Goal: Information Seeking & Learning: Learn about a topic

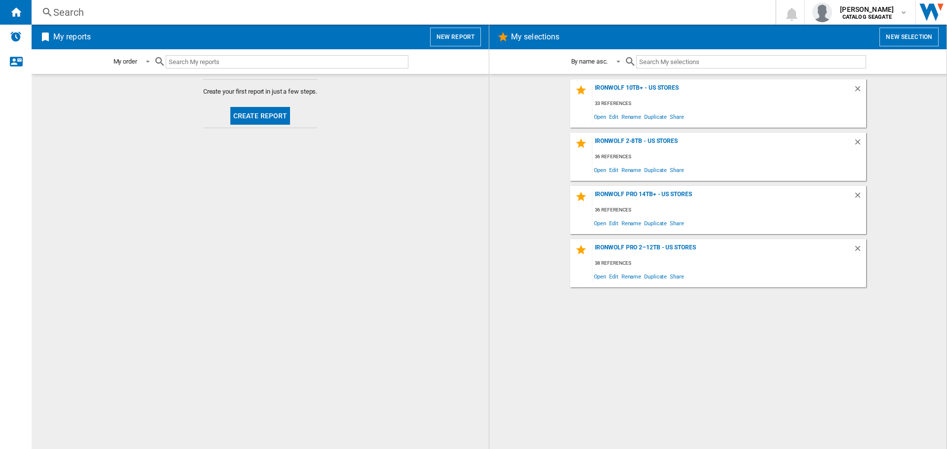
click at [553, 304] on div "IronWolf 10TB+ - US Stores 33 references Open Edit Rename Duplicate Share IronW…" at bounding box center [717, 261] width 437 height 365
click at [476, 340] on md-content "Create your first report in just a few steps. Create report" at bounding box center [260, 261] width 457 height 375
drag, startPoint x: 648, startPoint y: 248, endPoint x: 614, endPoint y: 247, distance: 34.0
click at [648, 248] on div "IronWolf Pro 2–12TB - US Stores" at bounding box center [722, 250] width 261 height 13
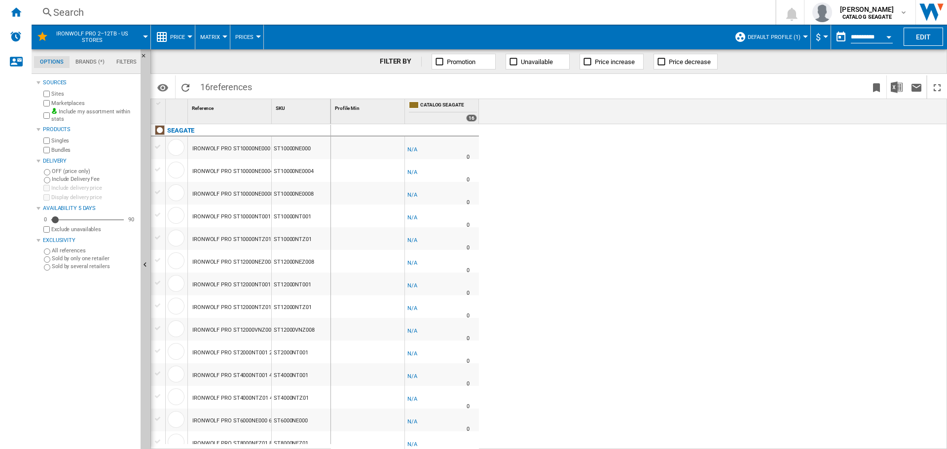
click at [784, 41] on button "Default profile (1)" at bounding box center [777, 37] width 58 height 25
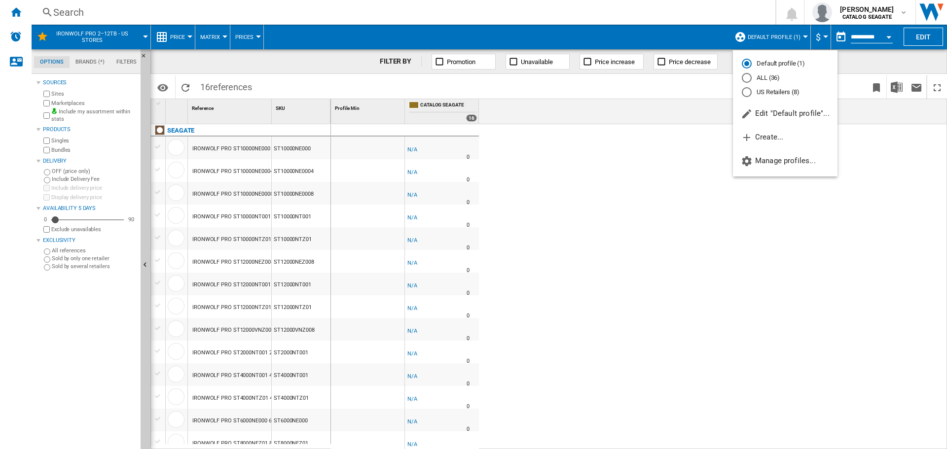
click at [773, 90] on md-radio-button "US Retailers (8)" at bounding box center [785, 91] width 87 height 9
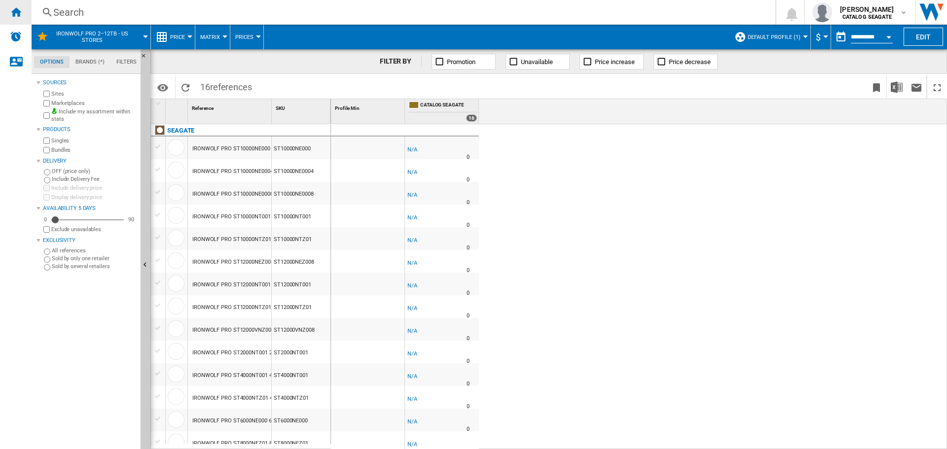
click at [22, 11] on div "Home" at bounding box center [16, 12] width 32 height 25
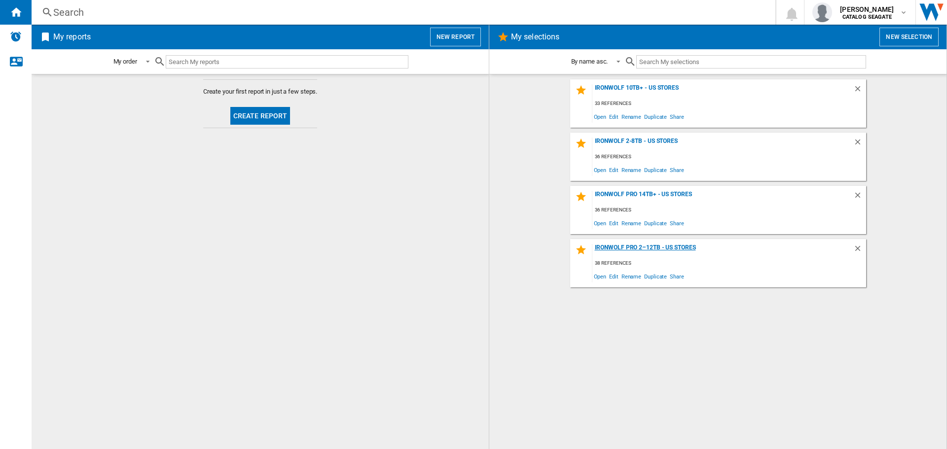
click at [655, 245] on div "IronWolf Pro 2–12TB - US Stores 38 references Open Edit Rename Duplicate Share" at bounding box center [718, 263] width 296 height 48
click at [656, 247] on div "IronWolf Pro 2–12TB - US Stores" at bounding box center [722, 250] width 261 height 13
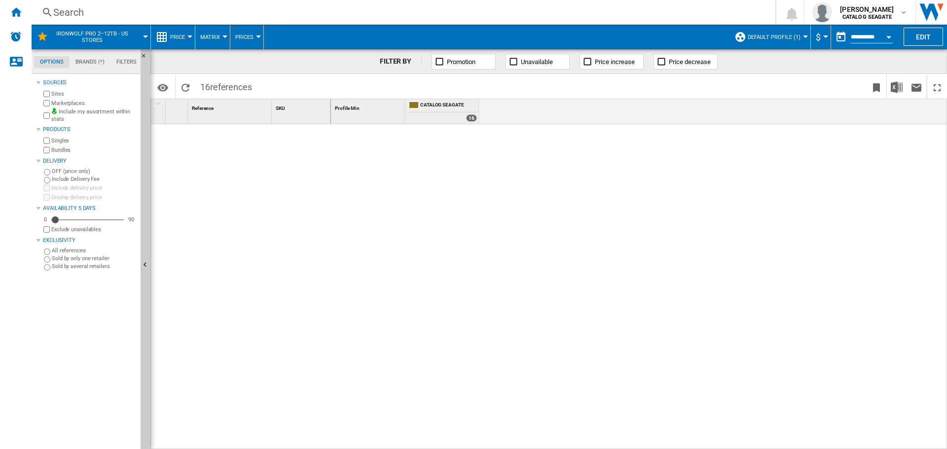
click at [803, 36] on div at bounding box center [805, 37] width 5 height 2
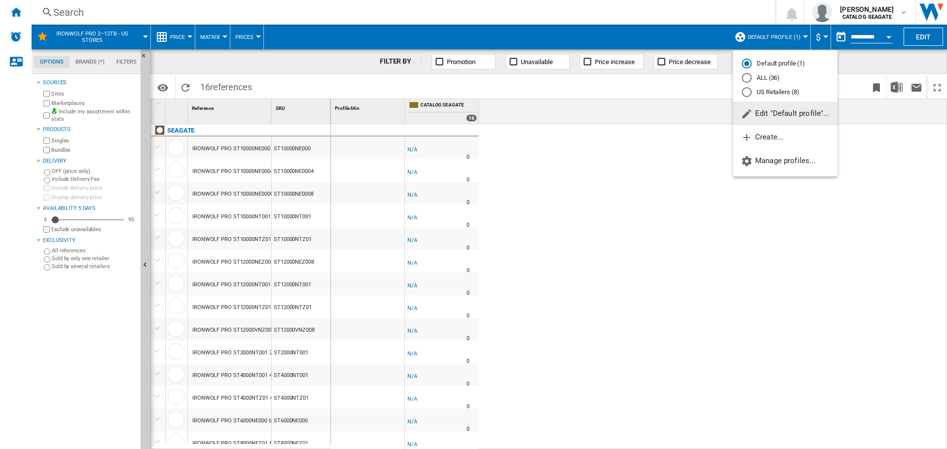
click at [768, 89] on md-radio-button "US Retailers (8)" at bounding box center [785, 91] width 87 height 9
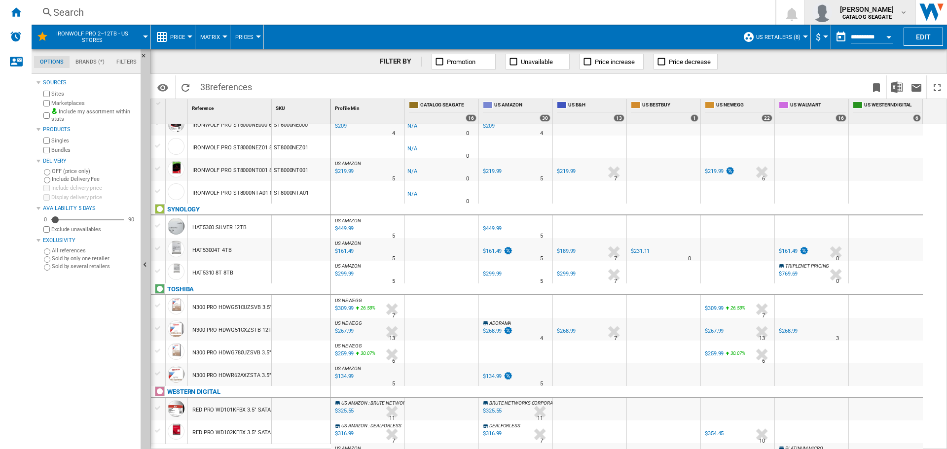
scroll to position [99, 0]
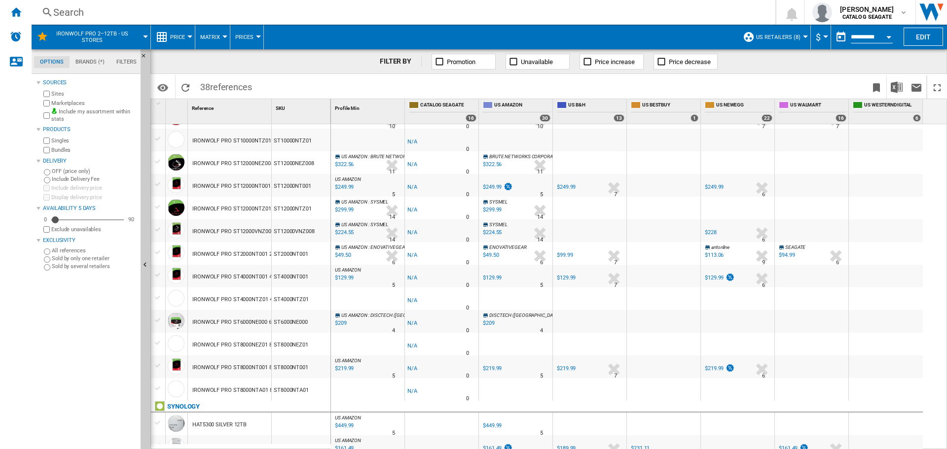
click at [791, 34] on span "US Retailers (8)" at bounding box center [778, 37] width 44 height 6
click at [427, 32] on md-backdrop at bounding box center [473, 224] width 947 height 449
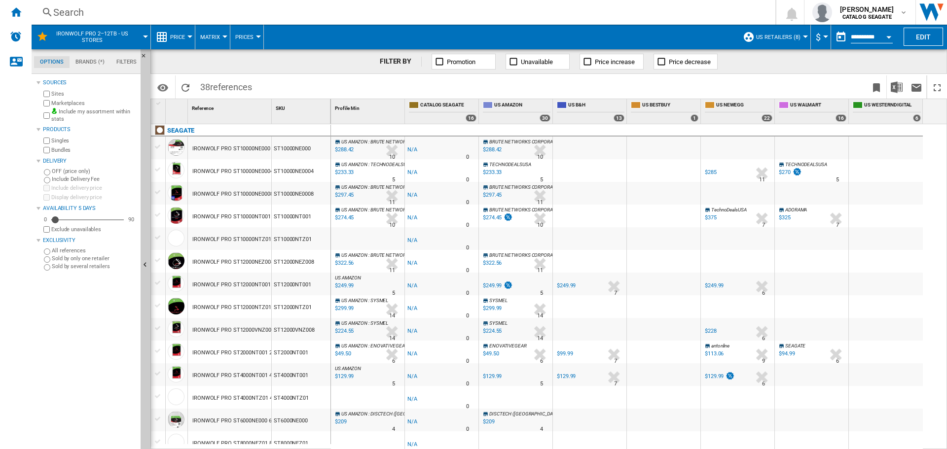
click at [786, 35] on span "US Retailers (8)" at bounding box center [778, 37] width 44 height 6
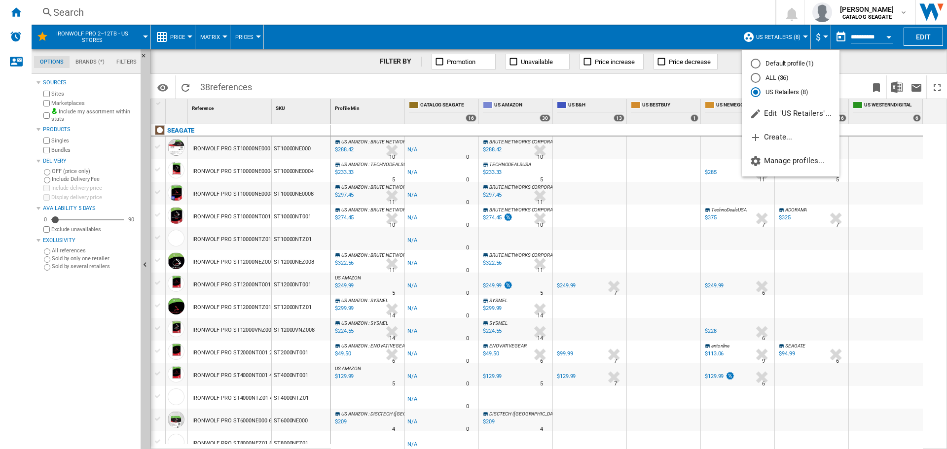
click at [772, 62] on md-radio-button "Default profile (1)" at bounding box center [791, 63] width 80 height 9
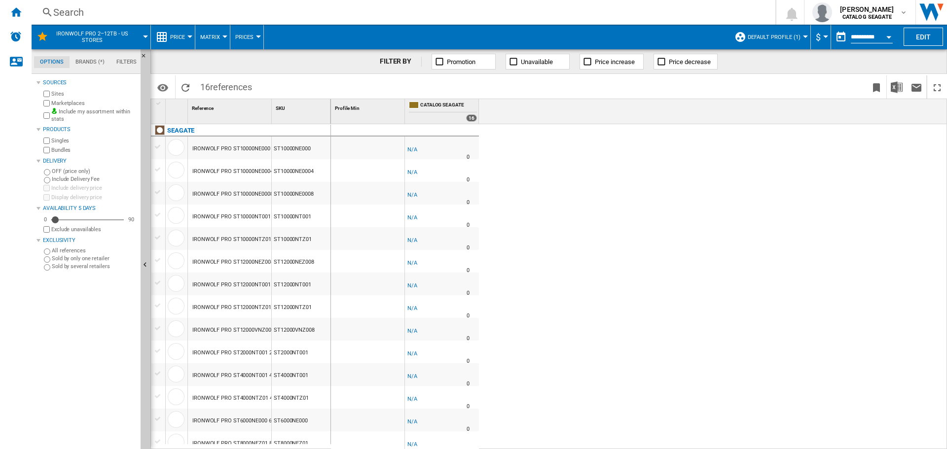
click at [794, 44] on button "Default profile (1)" at bounding box center [777, 37] width 58 height 25
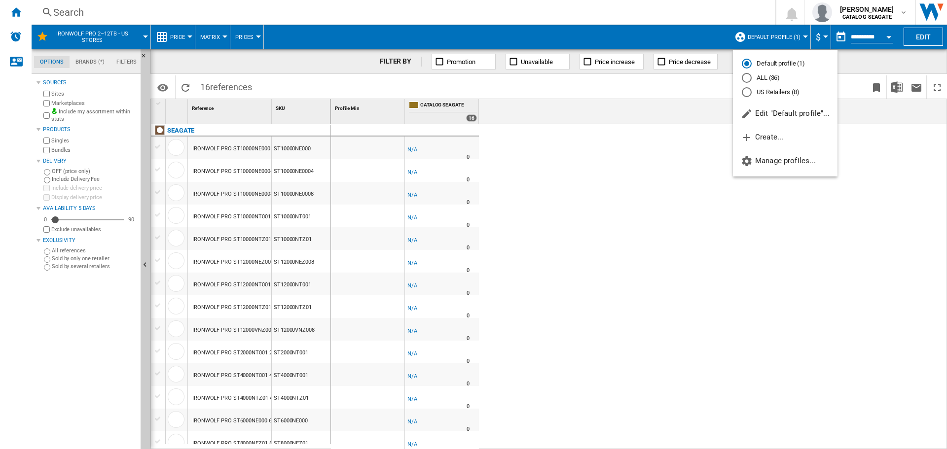
click at [614, 14] on md-backdrop at bounding box center [473, 224] width 947 height 449
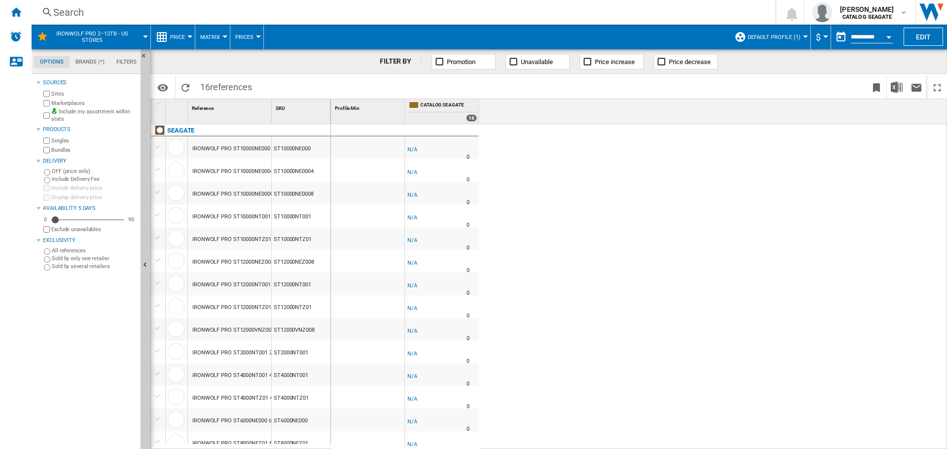
click at [779, 38] on span "Default profile (1)" at bounding box center [774, 37] width 53 height 6
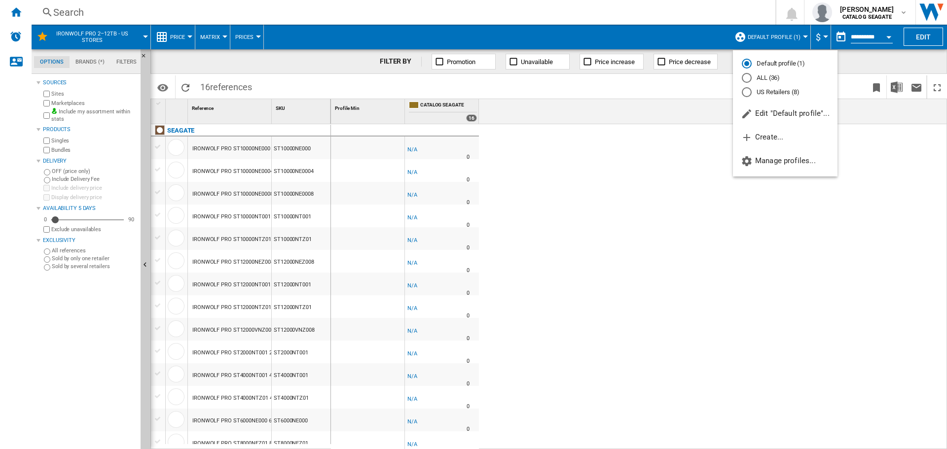
click at [777, 96] on md-radio-button "US Retailers (8)" at bounding box center [785, 91] width 87 height 9
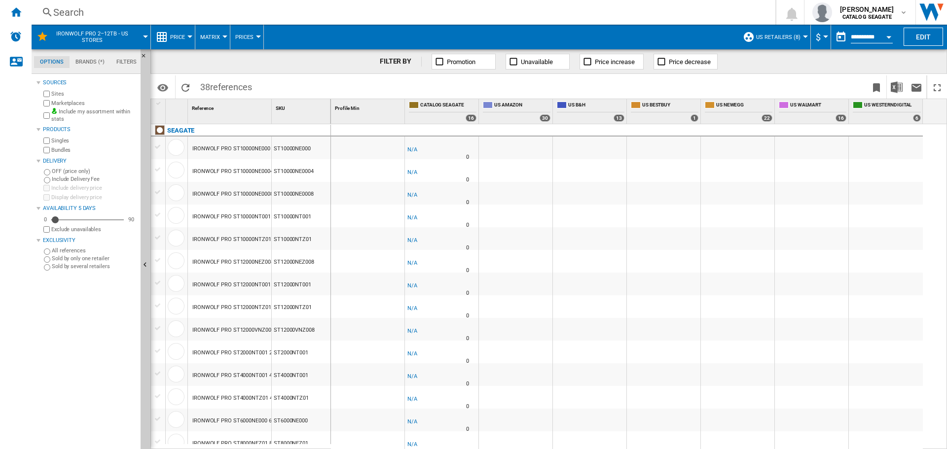
click at [538, 24] on div "Search Search 0 [PERSON_NAME] CATALOG [GEOGRAPHIC_DATA] CATALOG [GEOGRAPHIC_DAT…" at bounding box center [489, 12] width 915 height 25
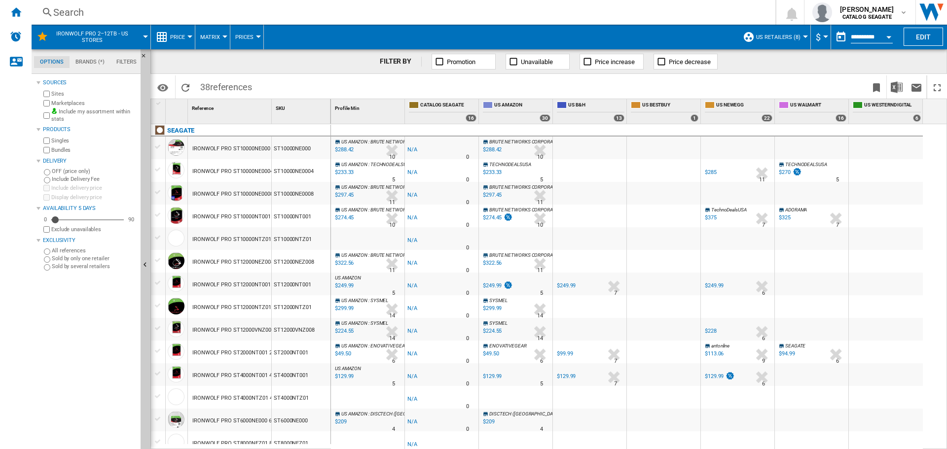
click at [791, 40] on span "US Retailers (8)" at bounding box center [778, 37] width 44 height 6
click at [679, 14] on md-backdrop at bounding box center [473, 224] width 947 height 449
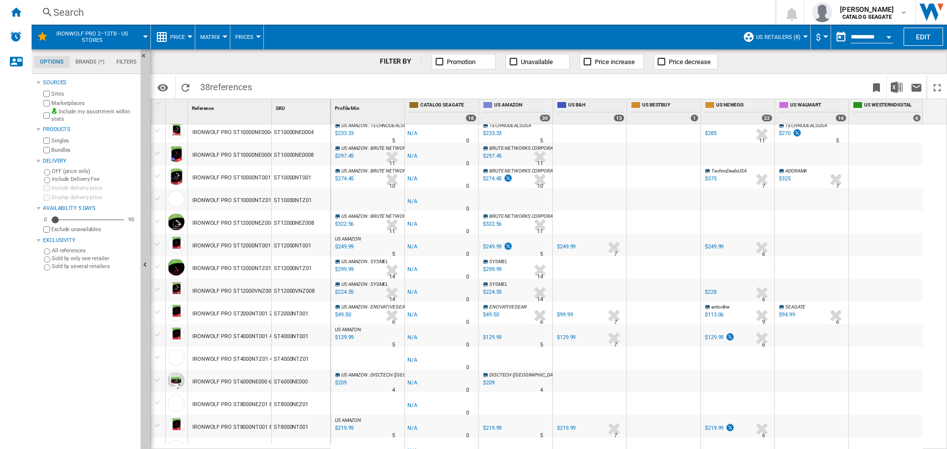
scroll to position [236, 0]
